Goal: Task Accomplishment & Management: Use online tool/utility

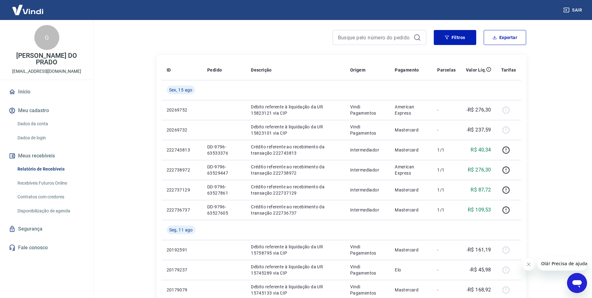
scroll to position [31, 0]
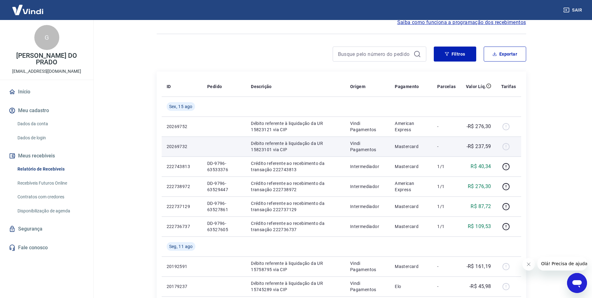
click at [452, 146] on p "-" at bounding box center [446, 146] width 18 height 6
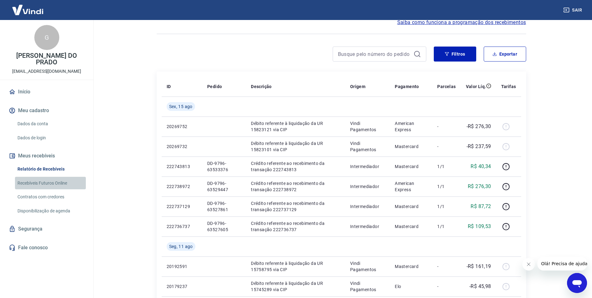
click at [52, 177] on link "Recebíveis Futuros Online" at bounding box center [50, 183] width 71 height 13
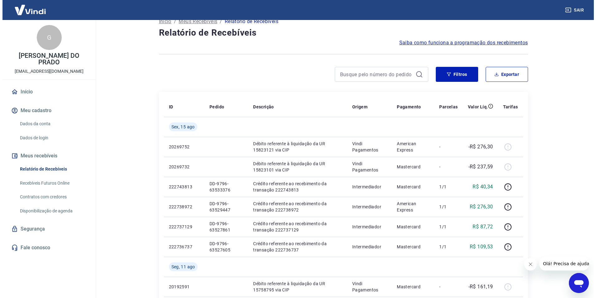
scroll to position [0, 0]
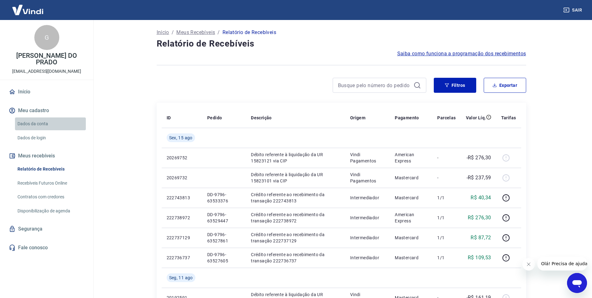
drag, startPoint x: 78, startPoint y: 119, endPoint x: 74, endPoint y: 115, distance: 5.8
